Goal: Navigation & Orientation: Find specific page/section

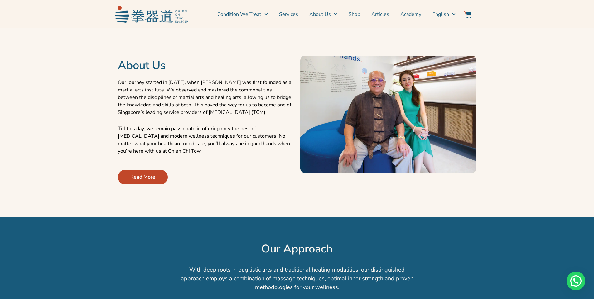
scroll to position [221, 0]
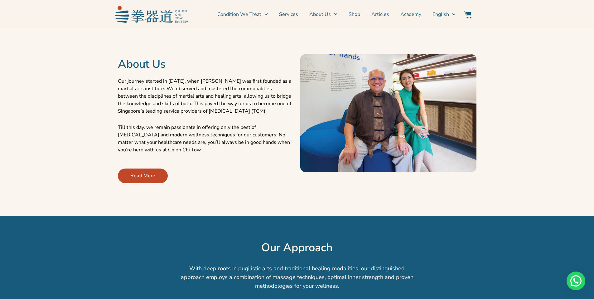
click at [57, 88] on section "About Us Our journey started in [DATE], when [PERSON_NAME] was first founded as…" at bounding box center [297, 113] width 588 height 168
click at [137, 176] on span "Read More" at bounding box center [142, 175] width 25 height 7
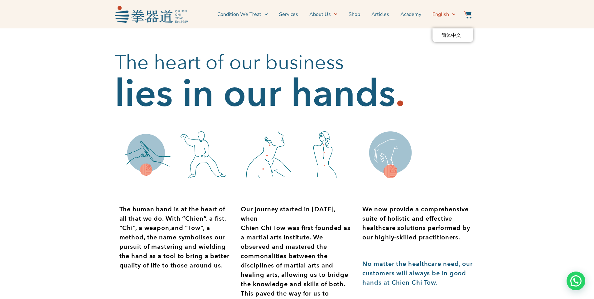
click at [454, 17] on span "Menu" at bounding box center [452, 14] width 7 height 10
click at [455, 15] on icon "Menu" at bounding box center [453, 13] width 3 height 3
click at [454, 35] on span "简体中文" at bounding box center [451, 35] width 20 height 6
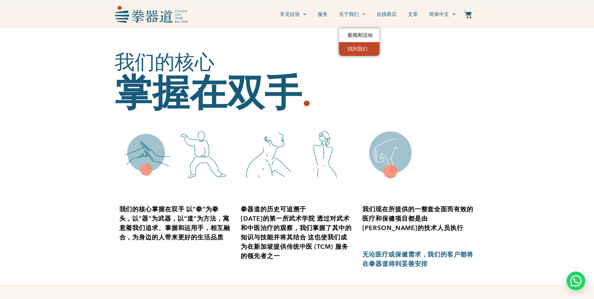
click at [352, 47] on link "找到我们" at bounding box center [359, 49] width 41 height 14
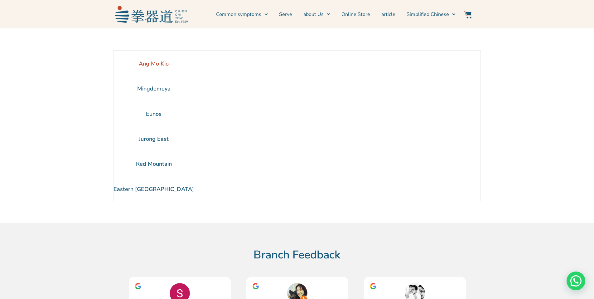
click at [24, 13] on section "Common symptoms Common pain points Serve about Us News and Events Find Us Onlin…" at bounding box center [297, 14] width 594 height 28
